Goal: Task Accomplishment & Management: Manage account settings

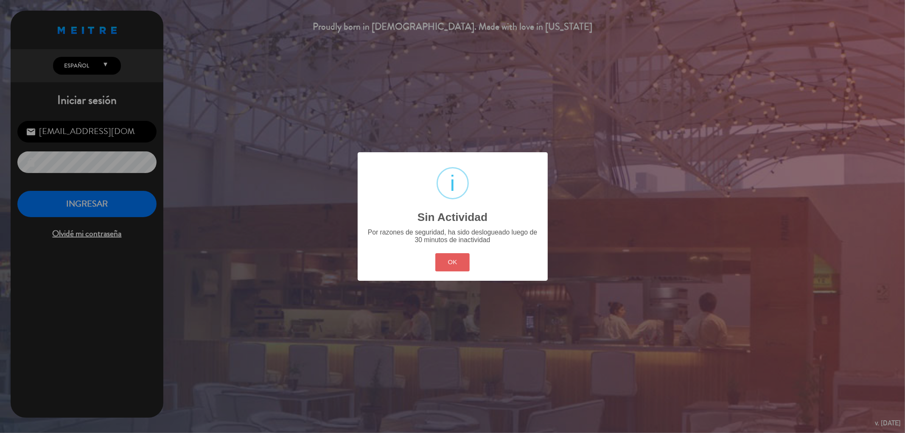
click at [451, 268] on button "OK" at bounding box center [452, 262] width 34 height 18
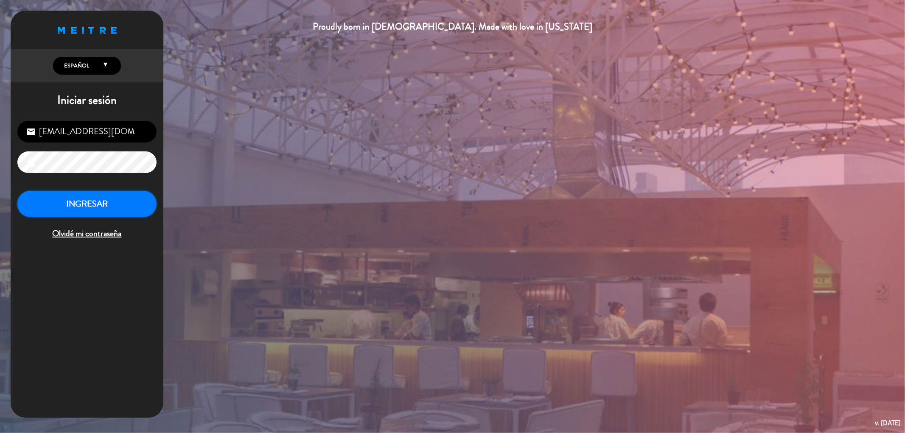
click at [143, 217] on button "INGRESAR" at bounding box center [86, 204] width 139 height 27
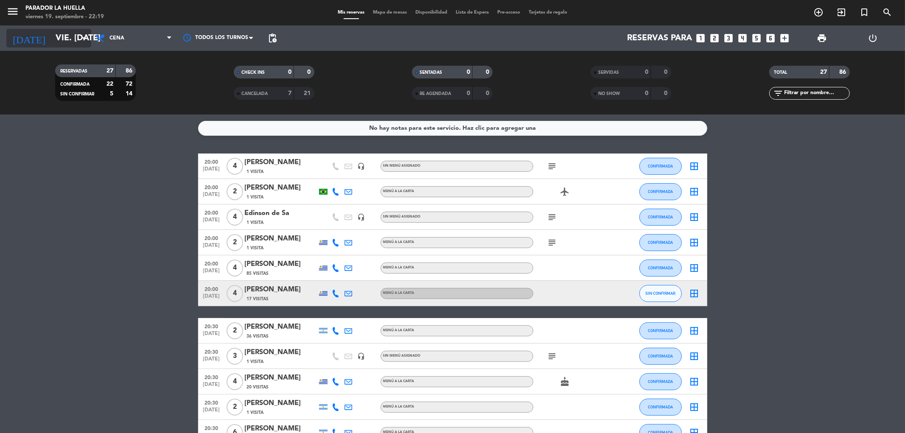
click at [60, 38] on input "vie. [DATE]" at bounding box center [105, 38] width 108 height 19
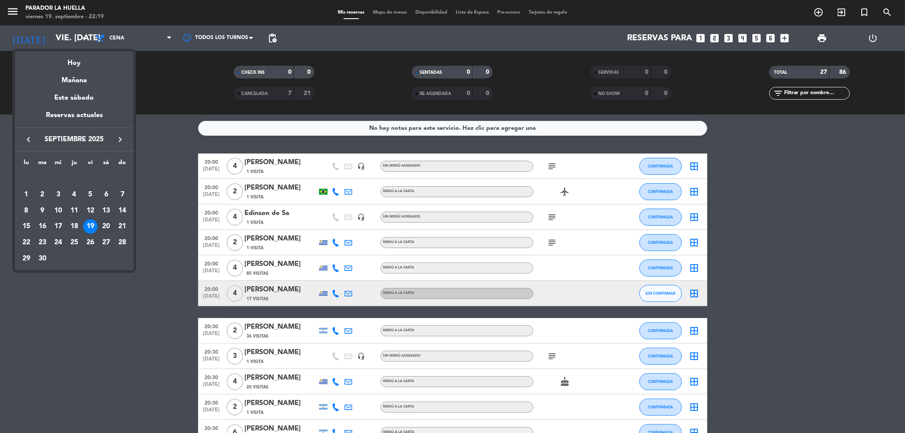
click at [104, 224] on div "20" at bounding box center [106, 226] width 14 height 14
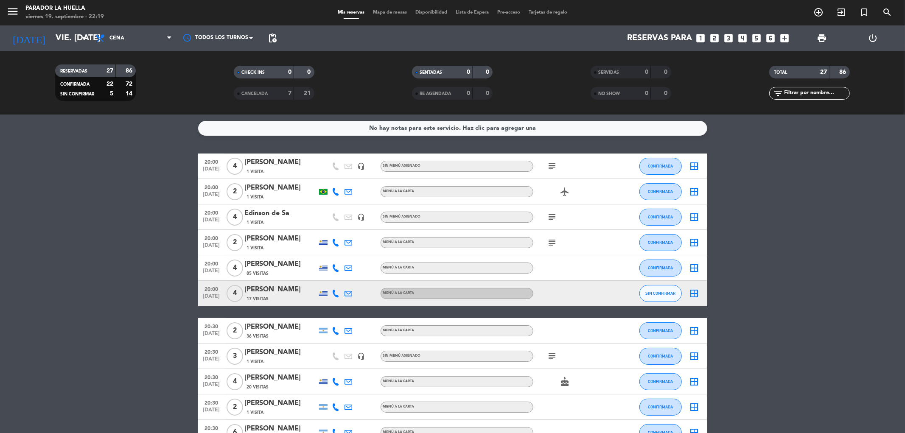
type input "sáb. [DATE]"
click at [116, 39] on span "Cena" at bounding box center [116, 38] width 15 height 6
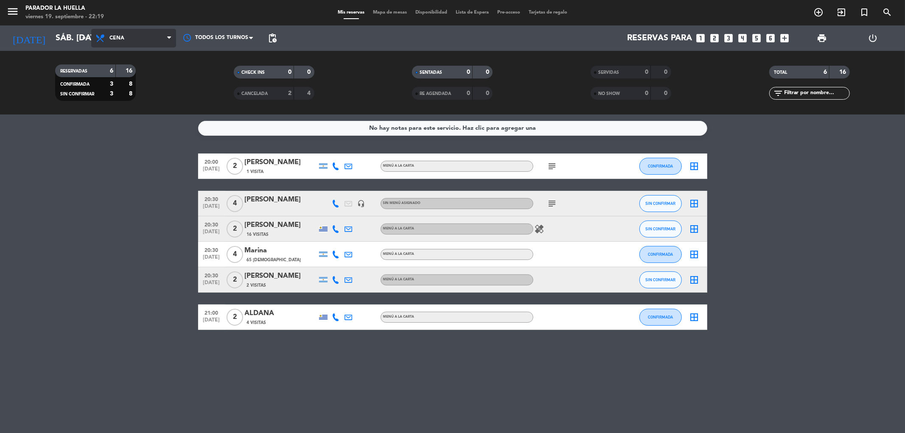
click at [125, 43] on span "Cena" at bounding box center [133, 38] width 85 height 19
click at [136, 79] on div "menu Parador La [PERSON_NAME] 19. septiembre - 22:19 Mis reservas Mapa de mesas…" at bounding box center [452, 57] width 905 height 115
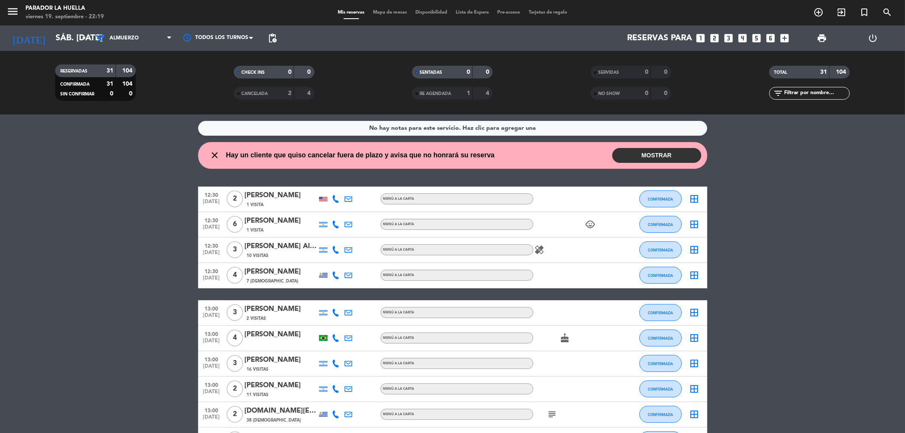
click at [623, 154] on button "MOSTRAR" at bounding box center [656, 155] width 89 height 15
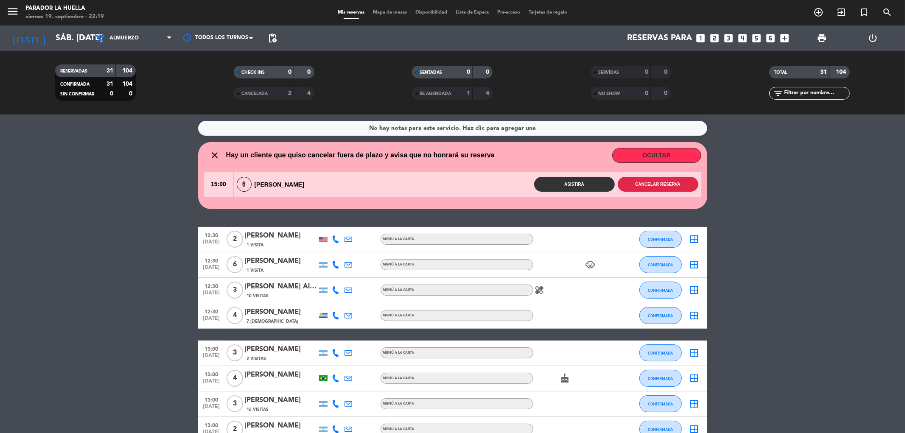
click at [633, 185] on button "Cancelar reserva" at bounding box center [658, 184] width 81 height 15
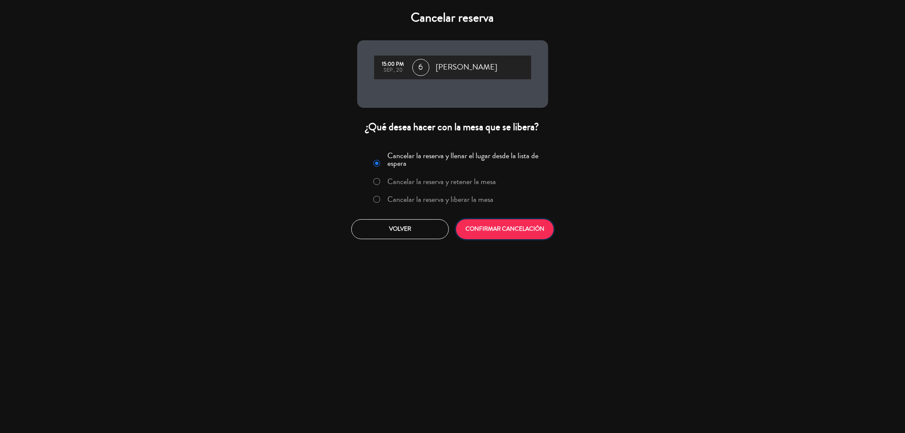
click at [533, 224] on button "CONFIRMAR CANCELACIÓN" at bounding box center [505, 229] width 98 height 20
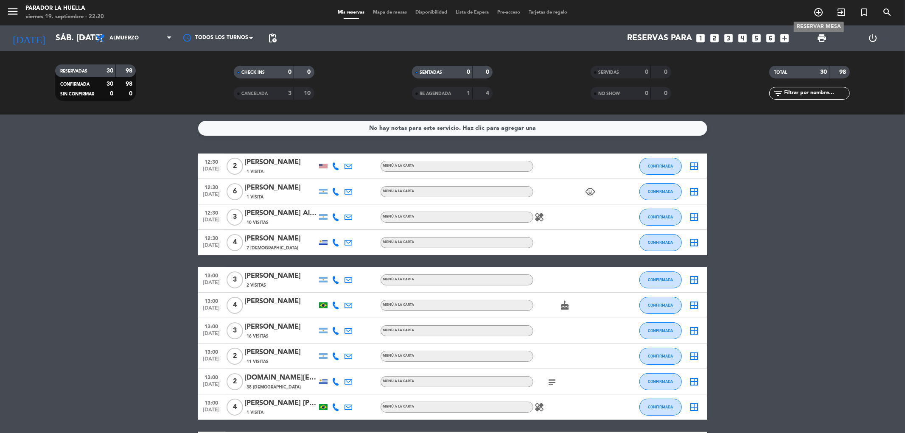
click at [809, 14] on span "add_circle_outline" at bounding box center [818, 12] width 23 height 14
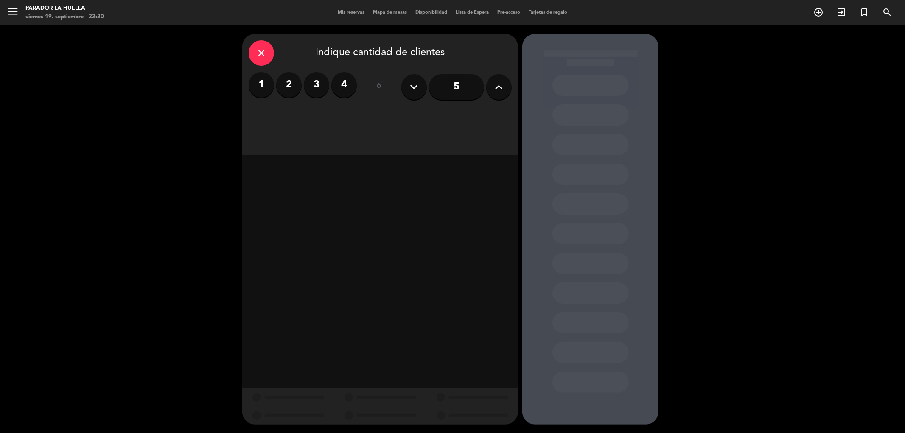
click at [501, 91] on icon at bounding box center [499, 87] width 8 height 13
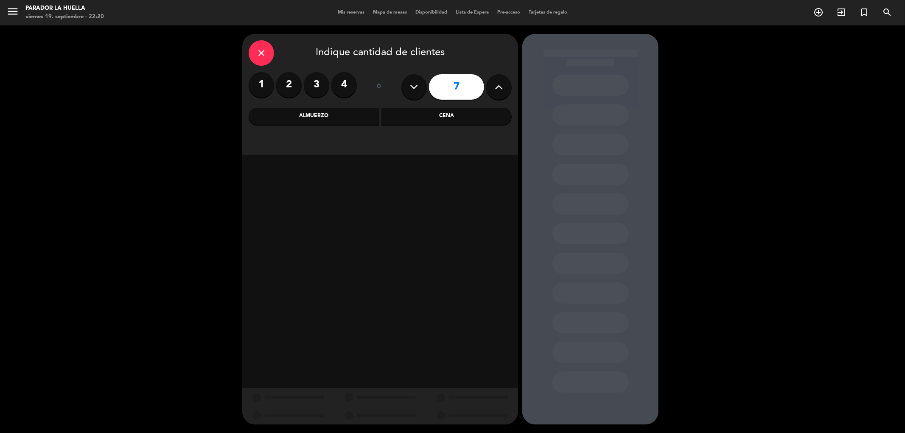
click at [502, 91] on icon at bounding box center [499, 87] width 8 height 13
type input "10"
click at [325, 121] on div "Almuerzo" at bounding box center [314, 116] width 131 height 17
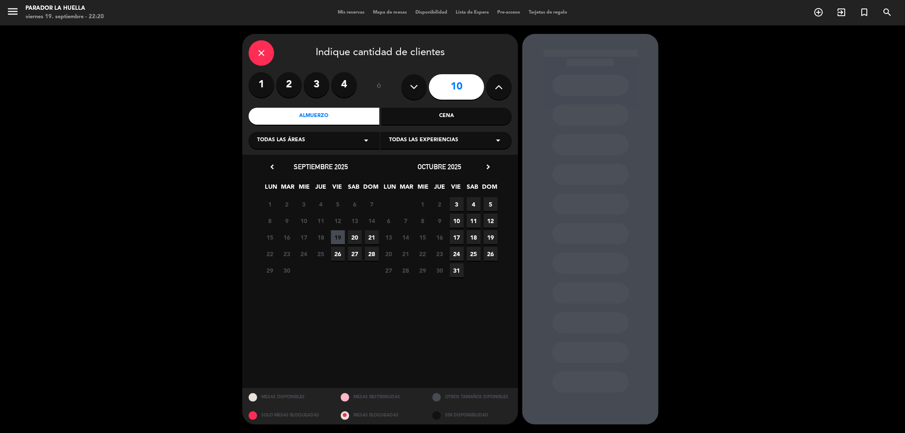
click at [356, 238] on span "20" at bounding box center [355, 237] width 14 height 14
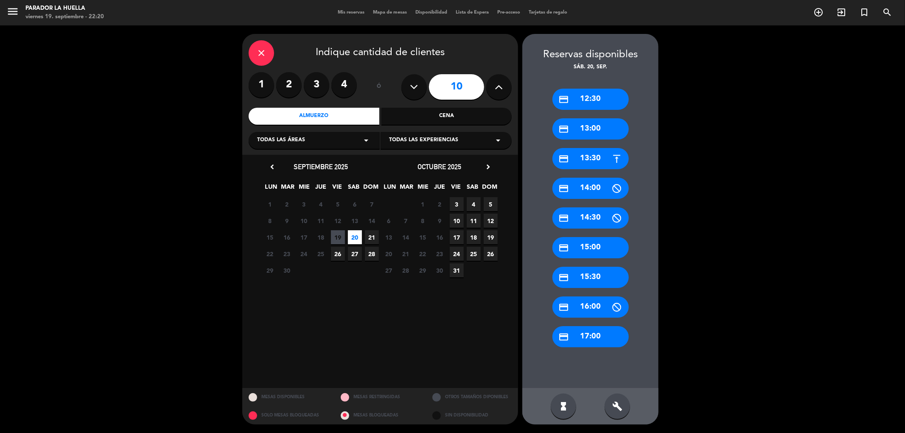
click at [603, 163] on div "credit_card 13:30" at bounding box center [591, 158] width 76 height 21
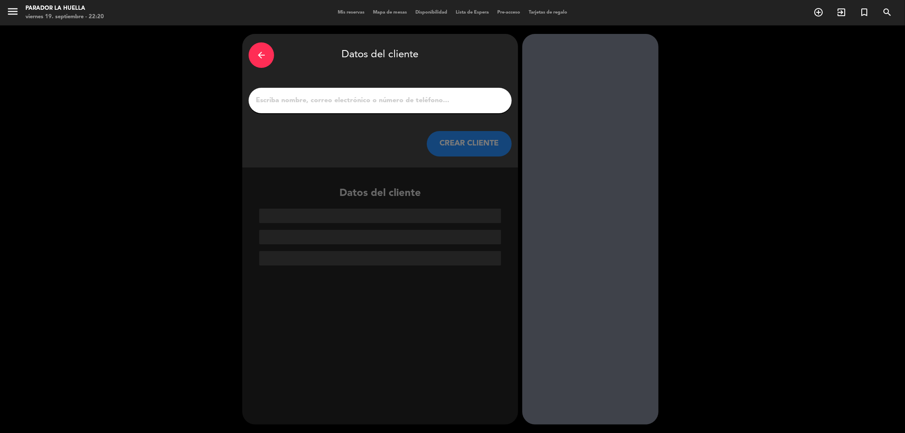
click at [403, 103] on input "1" at bounding box center [380, 101] width 250 height 12
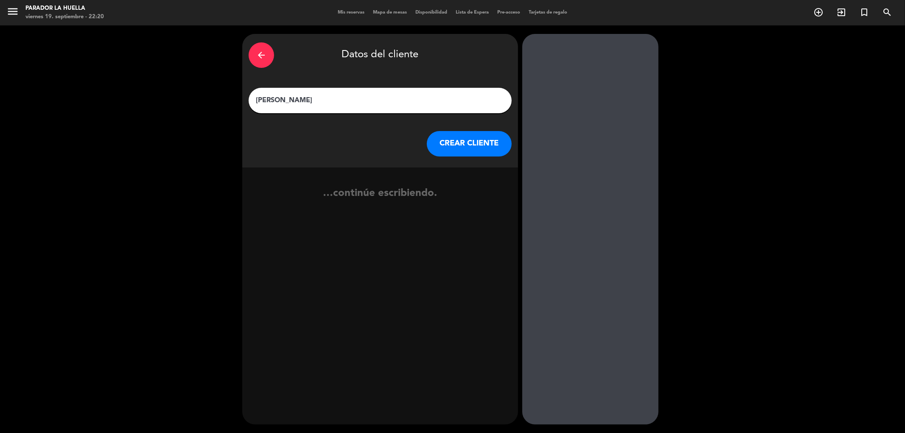
type input "[PERSON_NAME]"
click at [478, 145] on button "CREAR CLIENTE" at bounding box center [469, 143] width 85 height 25
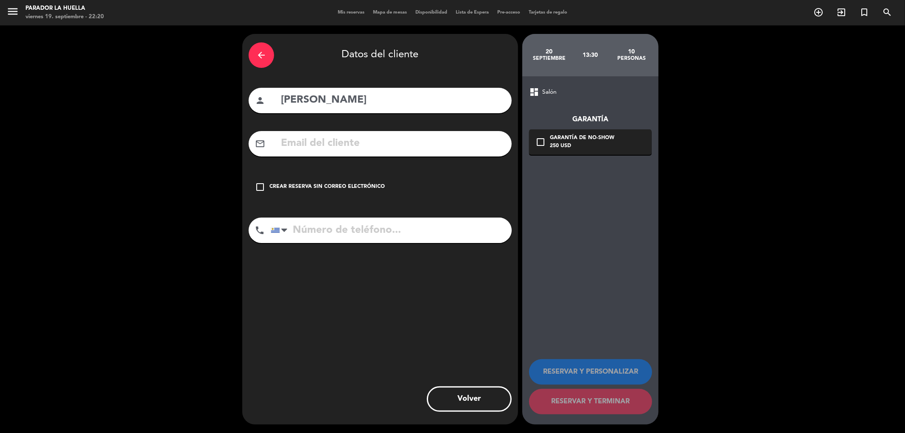
click at [316, 186] on div "Crear reserva sin correo electrónico" at bounding box center [326, 187] width 115 height 8
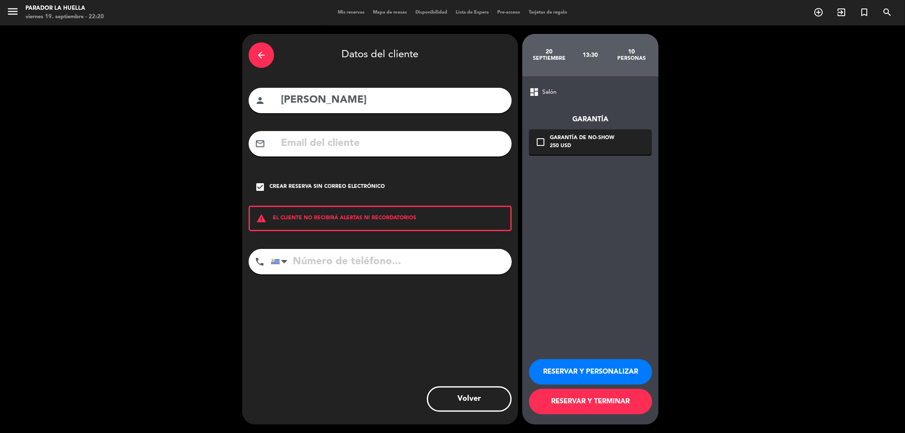
click at [553, 361] on button "RESERVAR Y PERSONALIZAR" at bounding box center [590, 371] width 123 height 25
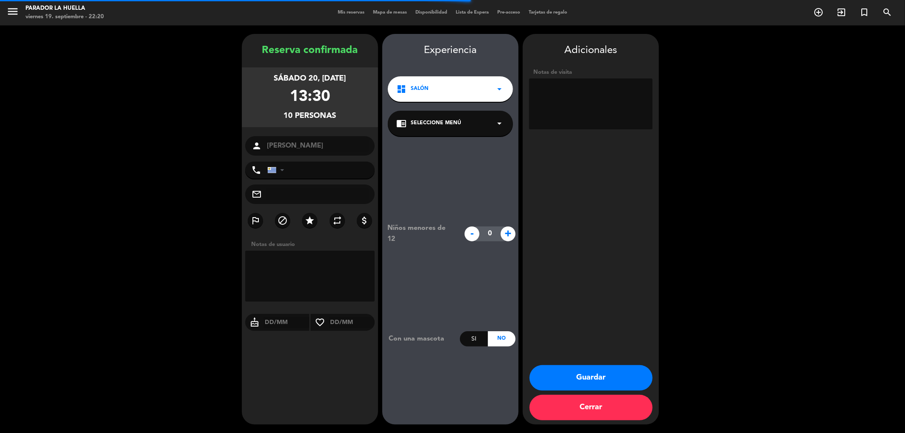
click at [579, 115] on textarea at bounding box center [590, 104] width 123 height 51
type textarea "x [PERSON_NAME]"
click at [584, 373] on button "Guardar" at bounding box center [591, 377] width 123 height 25
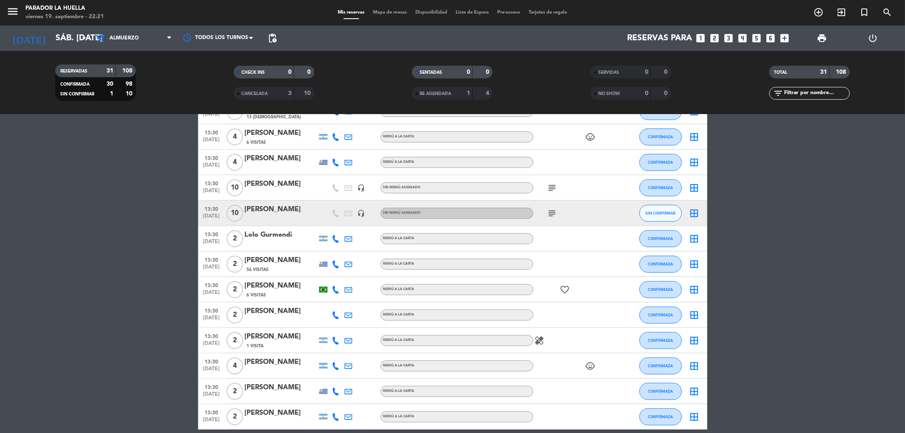
scroll to position [424, 0]
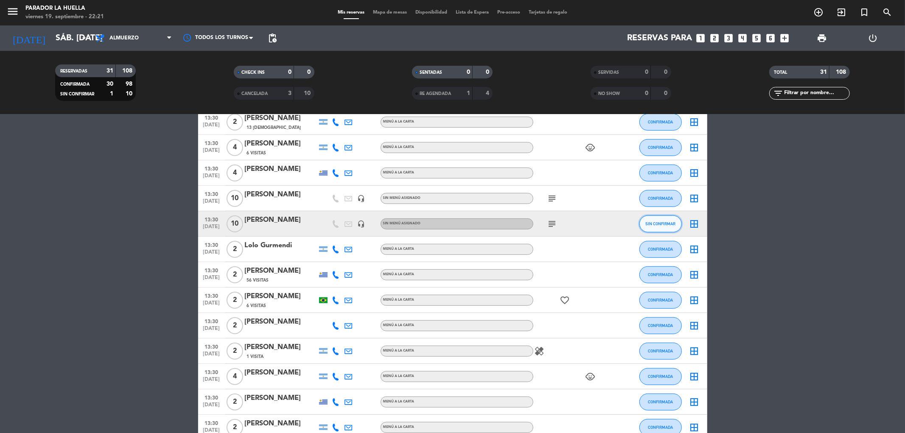
drag, startPoint x: 298, startPoint y: 228, endPoint x: 668, endPoint y: 227, distance: 369.2
click at [668, 227] on button "SIN CONFIRMAR" at bounding box center [661, 224] width 42 height 17
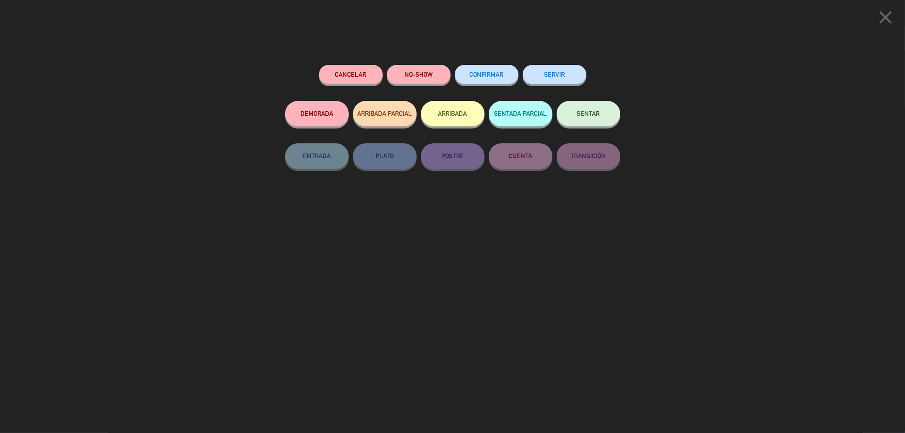
click at [888, 19] on icon "close" at bounding box center [885, 17] width 21 height 21
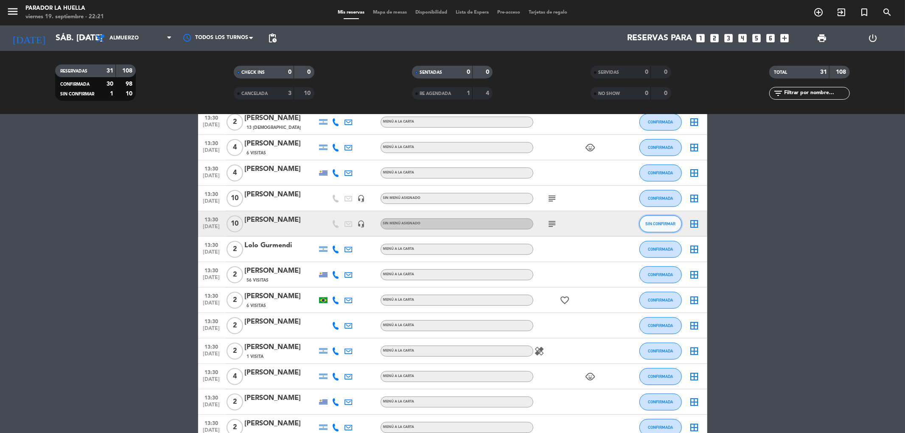
click at [659, 222] on span "SIN CONFIRMAR" at bounding box center [660, 224] width 30 height 5
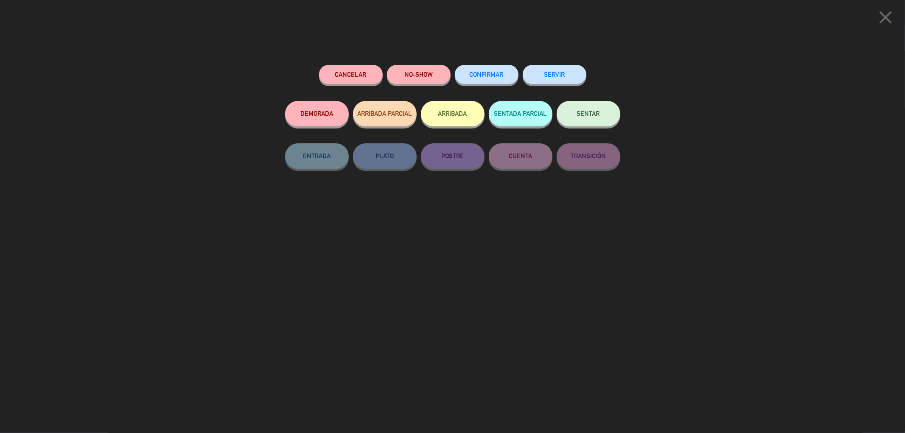
click at [337, 79] on button "Cancelar" at bounding box center [351, 74] width 64 height 19
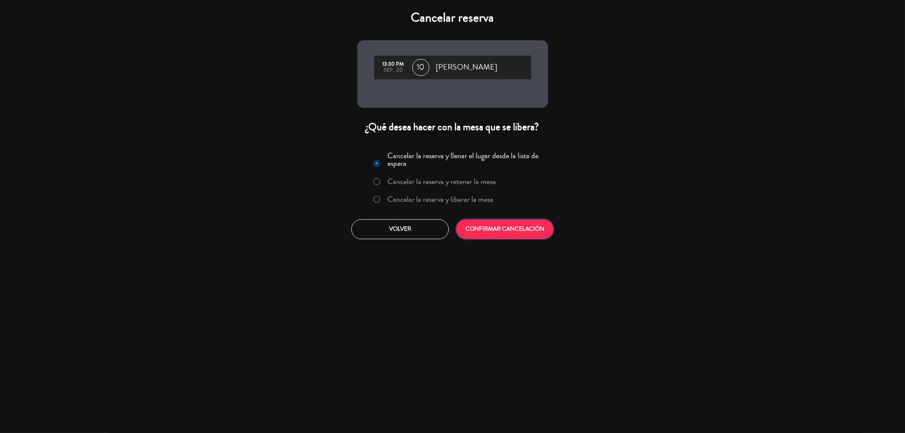
click at [502, 236] on button "CONFIRMAR CANCELACIÓN" at bounding box center [505, 229] width 98 height 20
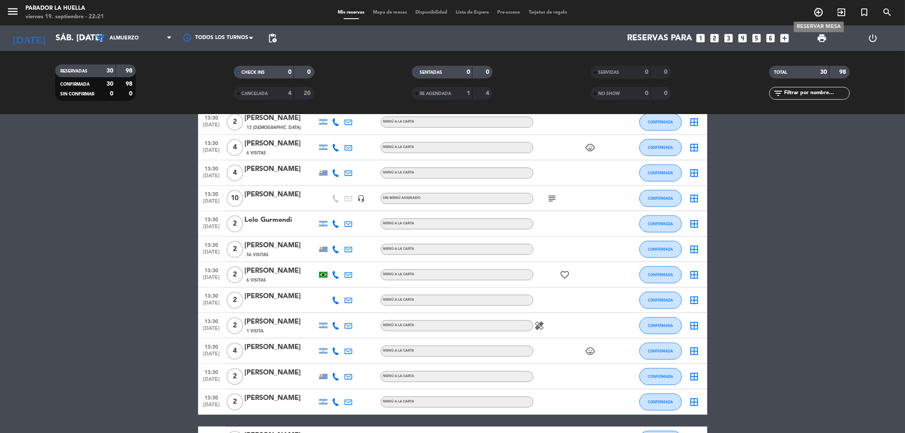
click at [817, 8] on icon "add_circle_outline" at bounding box center [819, 12] width 10 height 10
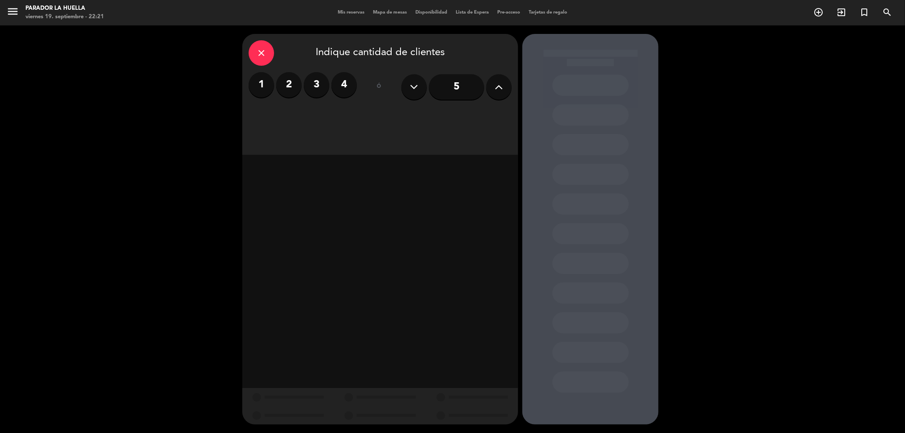
click at [342, 95] on label "4" at bounding box center [343, 84] width 25 height 25
click at [332, 119] on div "Almuerzo" at bounding box center [314, 116] width 131 height 17
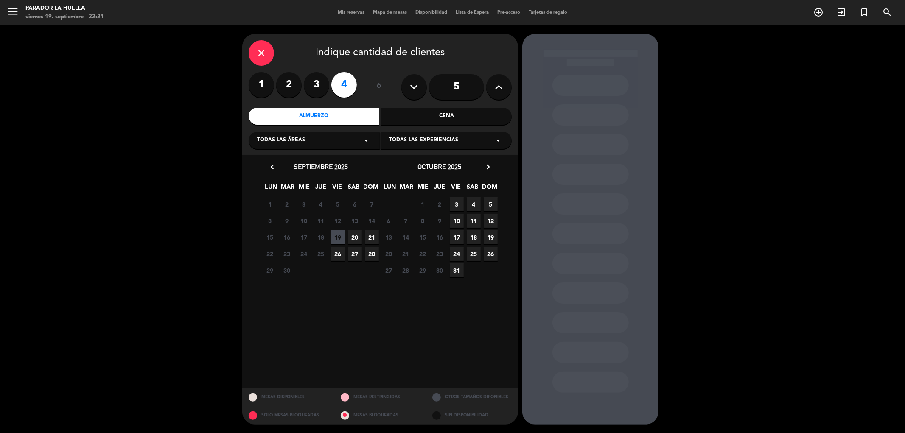
click at [372, 239] on span "21" at bounding box center [372, 237] width 14 height 14
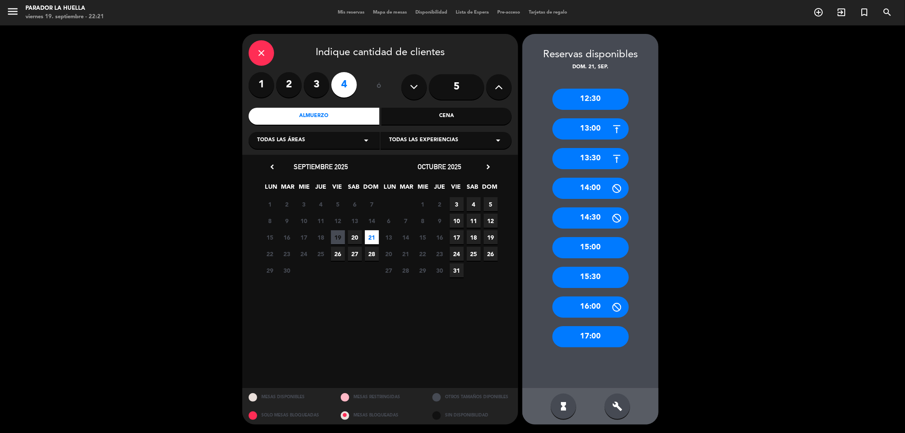
click at [590, 163] on div "13:30" at bounding box center [591, 158] width 76 height 21
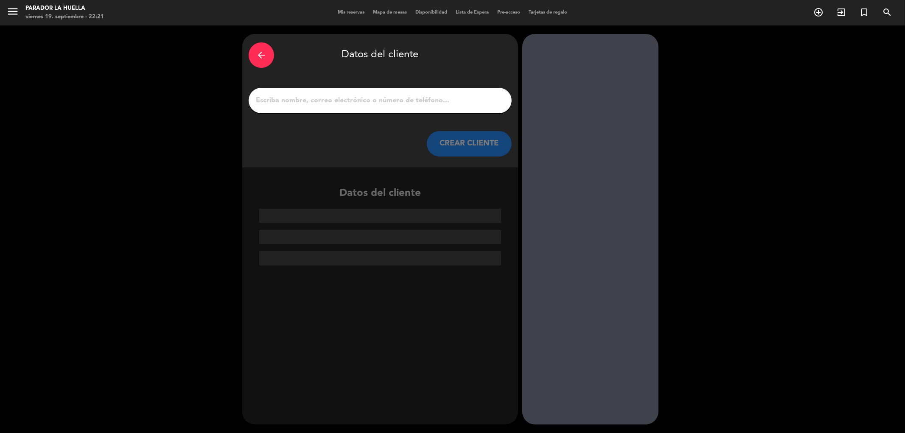
click at [395, 101] on input "1" at bounding box center [380, 101] width 250 height 12
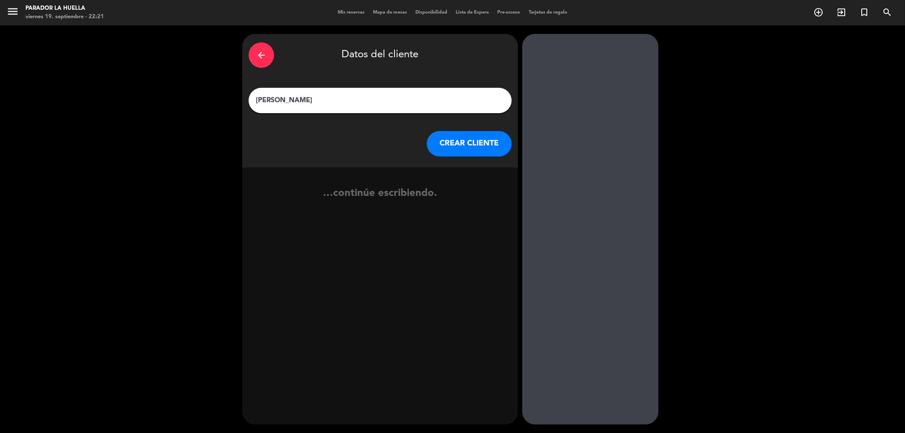
type input "[PERSON_NAME]"
click at [455, 151] on button "CREAR CLIENTE" at bounding box center [469, 143] width 85 height 25
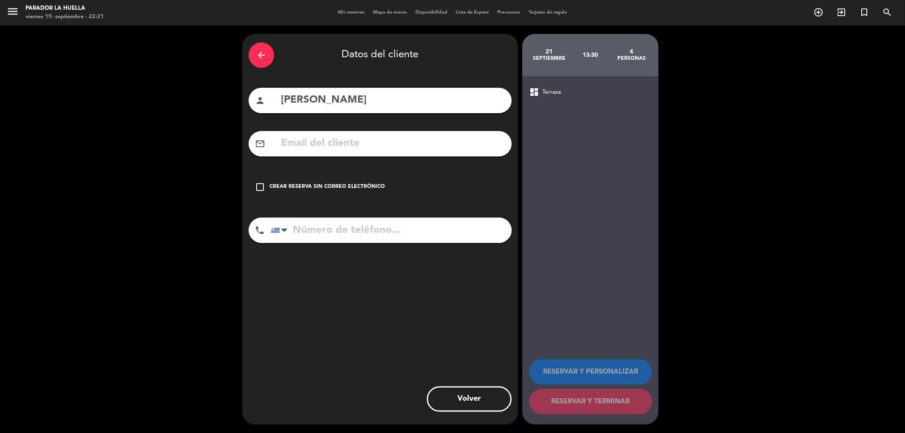
click at [365, 183] on div "Crear reserva sin correo electrónico" at bounding box center [326, 187] width 115 height 8
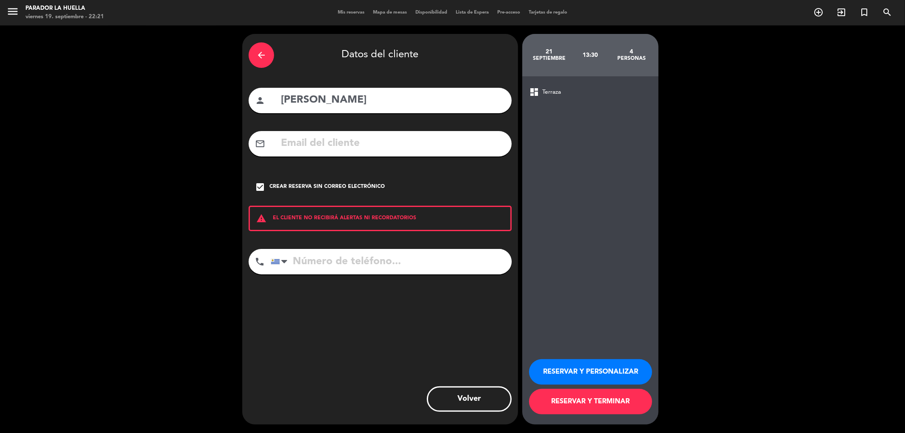
click at [574, 377] on button "RESERVAR Y PERSONALIZAR" at bounding box center [590, 371] width 123 height 25
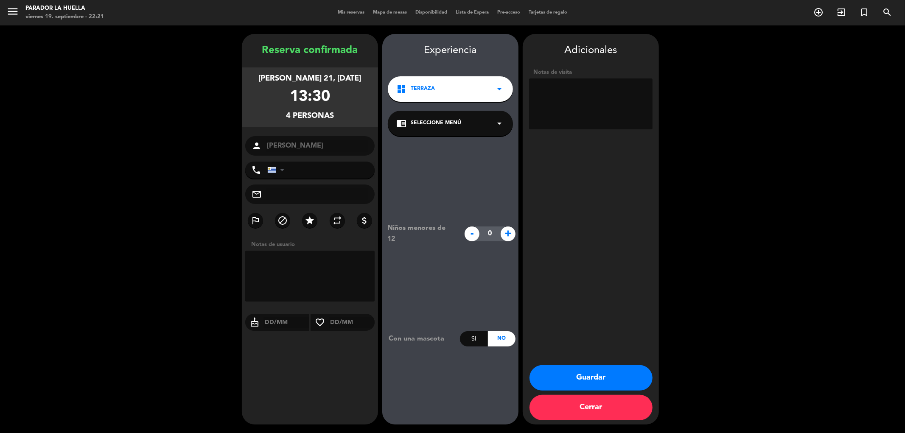
click at [578, 100] on textarea at bounding box center [590, 104] width 123 height 51
type textarea "x [PERSON_NAME] ***p"
click at [580, 373] on button "Guardar" at bounding box center [591, 377] width 123 height 25
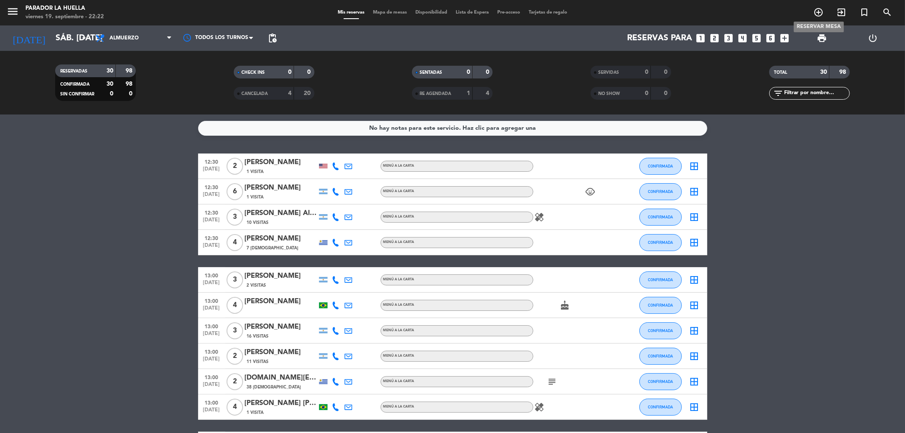
click at [821, 14] on icon "add_circle_outline" at bounding box center [819, 12] width 10 height 10
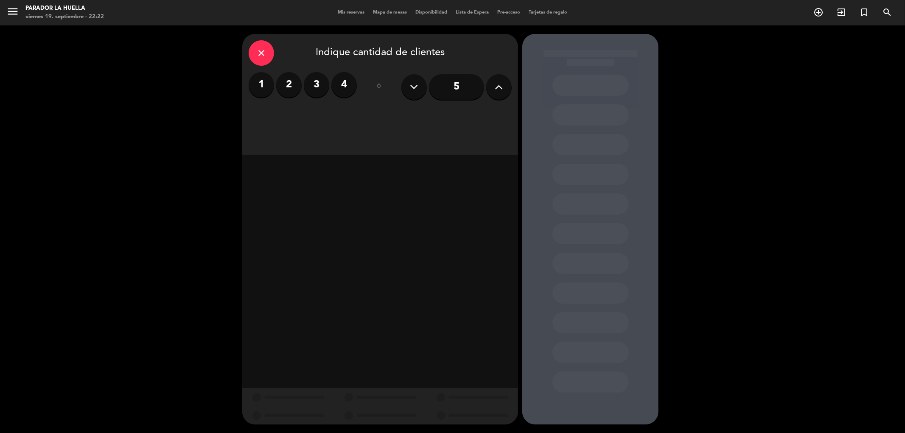
click at [346, 88] on label "4" at bounding box center [343, 84] width 25 height 25
click at [339, 123] on div "Almuerzo" at bounding box center [314, 116] width 131 height 17
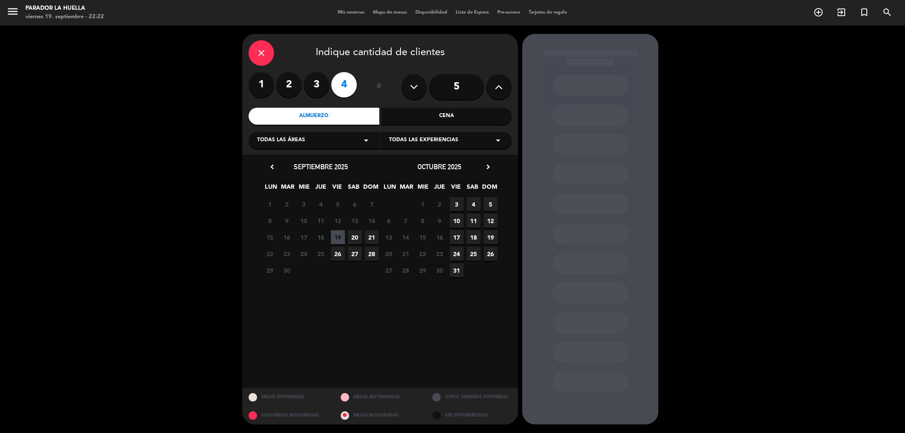
click at [355, 237] on span "20" at bounding box center [355, 237] width 14 height 14
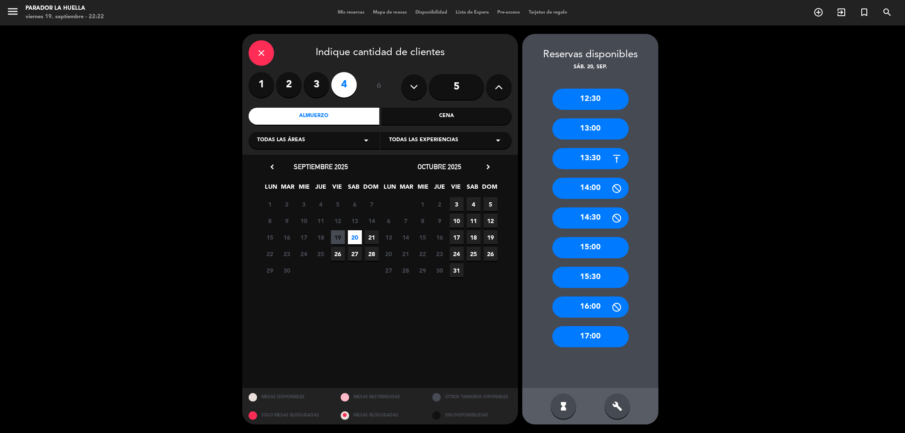
click at [606, 154] on div "13:30" at bounding box center [591, 158] width 76 height 21
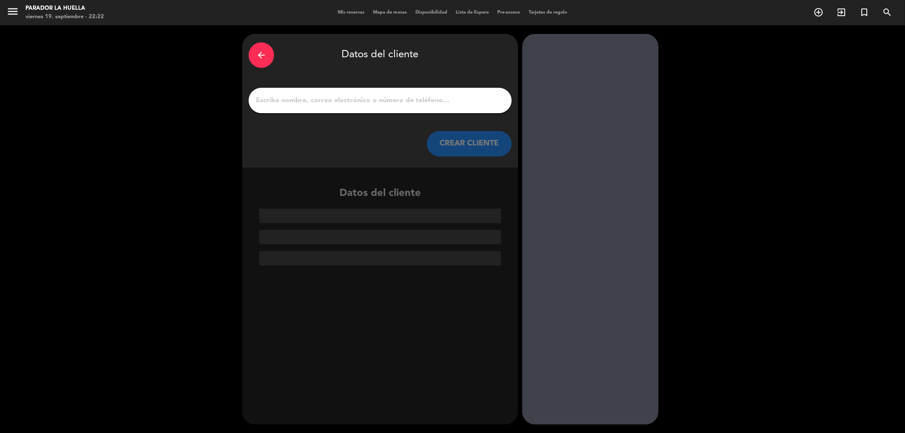
click at [387, 103] on input "1" at bounding box center [380, 101] width 250 height 12
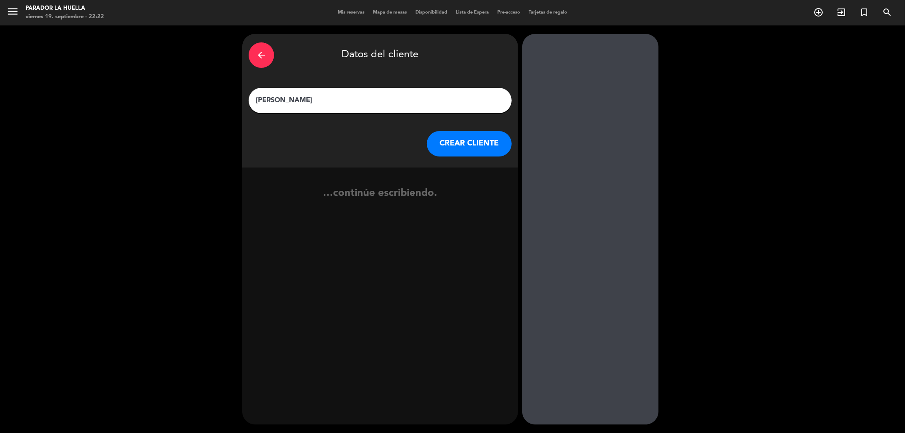
type input "[PERSON_NAME]"
click at [494, 146] on button "CREAR CLIENTE" at bounding box center [469, 143] width 85 height 25
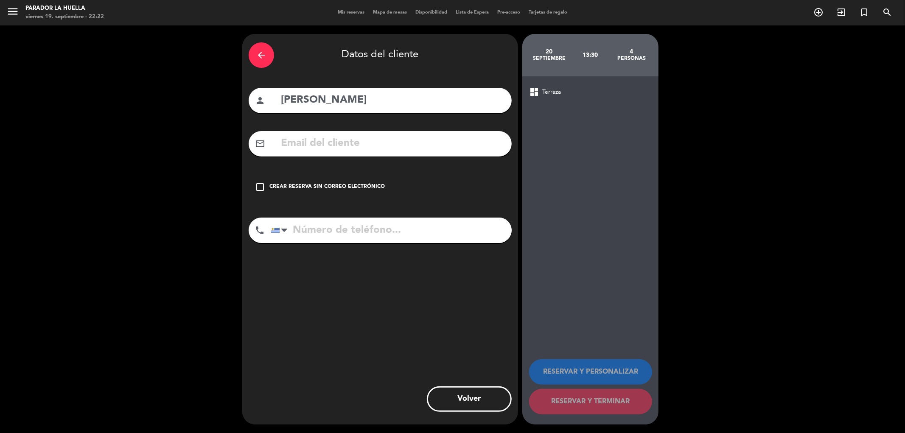
click at [350, 188] on div "Crear reserva sin correo electrónico" at bounding box center [326, 187] width 115 height 8
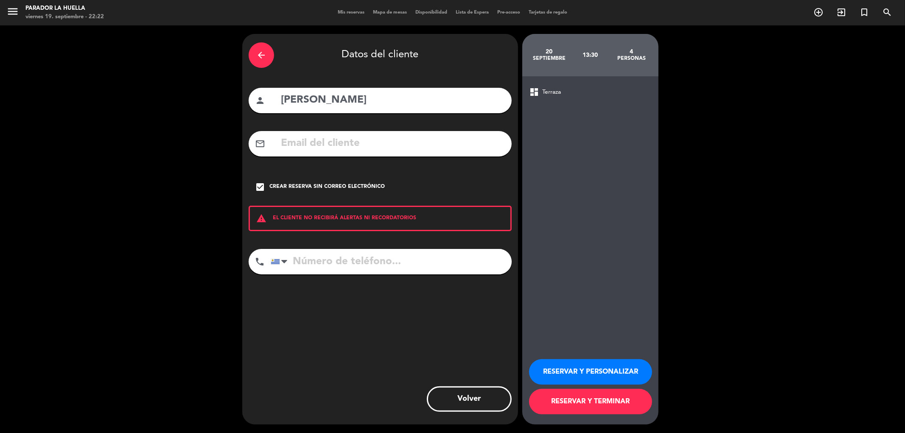
click at [572, 368] on button "RESERVAR Y PERSONALIZAR" at bounding box center [590, 371] width 123 height 25
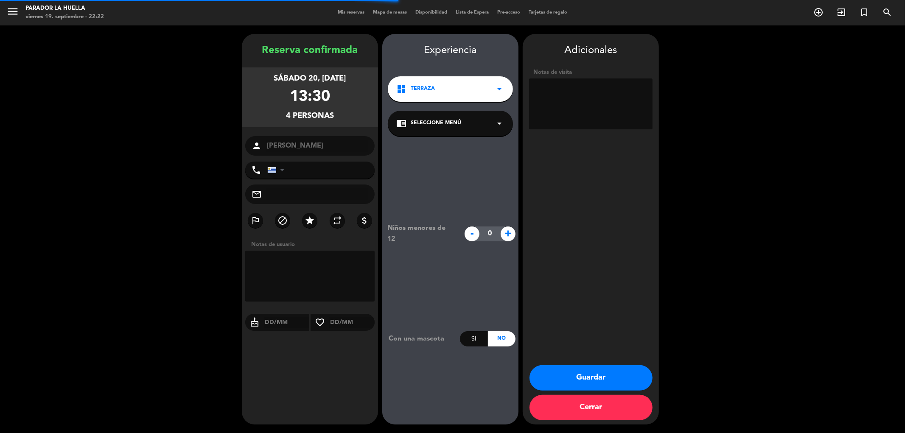
click at [561, 108] on textarea at bounding box center [590, 104] width 123 height 51
click at [552, 114] on textarea at bounding box center [590, 104] width 123 height 51
click at [613, 94] on textarea at bounding box center [590, 104] width 123 height 51
type textarea "x [PERSON_NAME], pref patio"
click at [572, 384] on button "Guardar" at bounding box center [591, 377] width 123 height 25
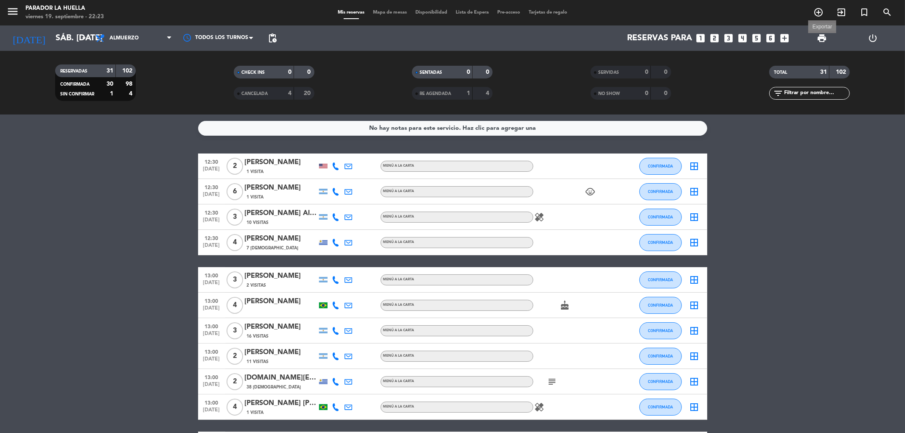
click at [826, 39] on span "print" at bounding box center [822, 38] width 10 height 10
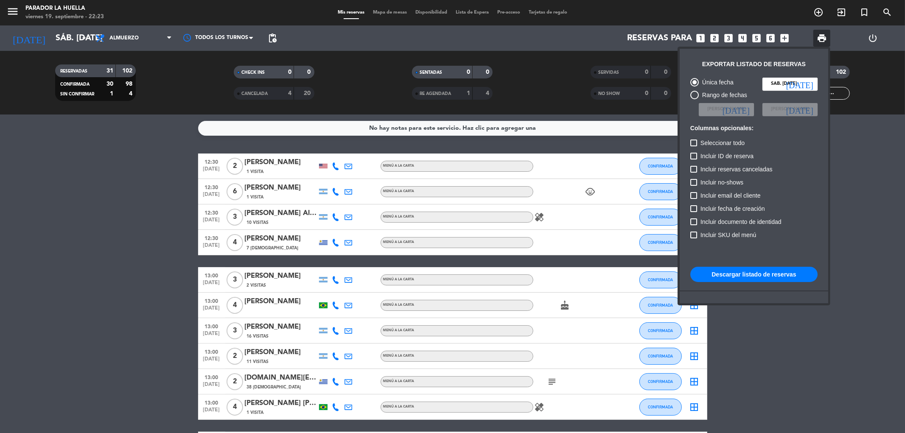
click at [766, 275] on button "Descargar listado de reservas" at bounding box center [753, 274] width 127 height 15
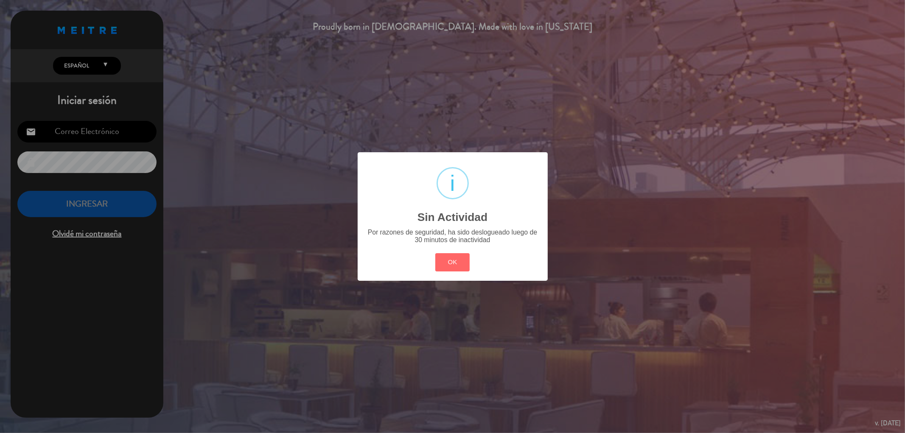
type input "[EMAIL_ADDRESS][DOMAIN_NAME]"
